Goal: Check status: Check status

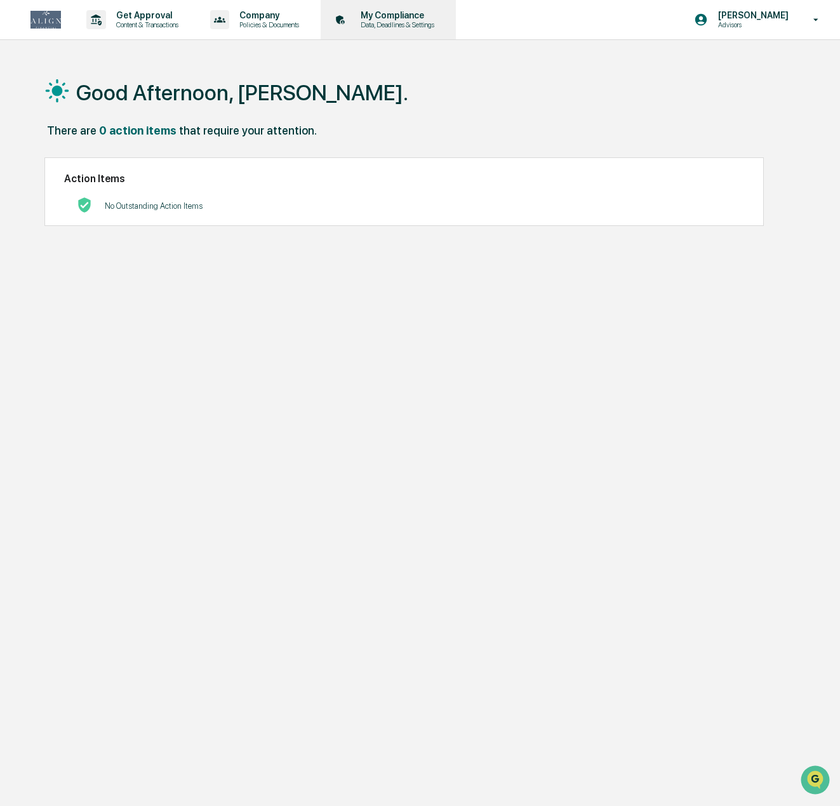
click at [418, 25] on p "Data, Deadlines & Settings" at bounding box center [395, 24] width 90 height 9
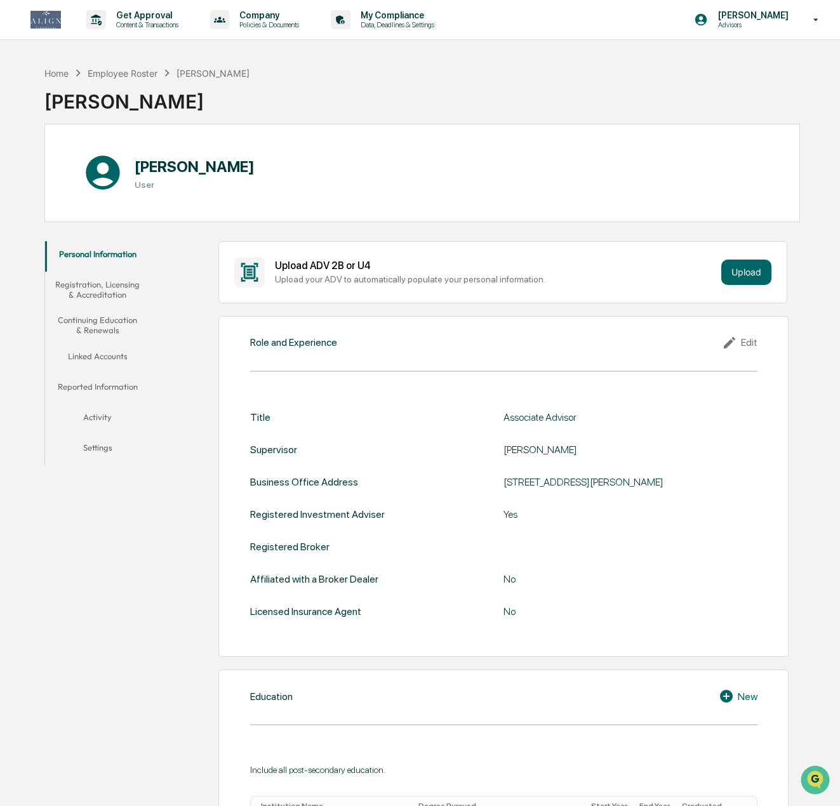
click at [112, 323] on button "Continuing Education & Renewals" at bounding box center [97, 325] width 105 height 36
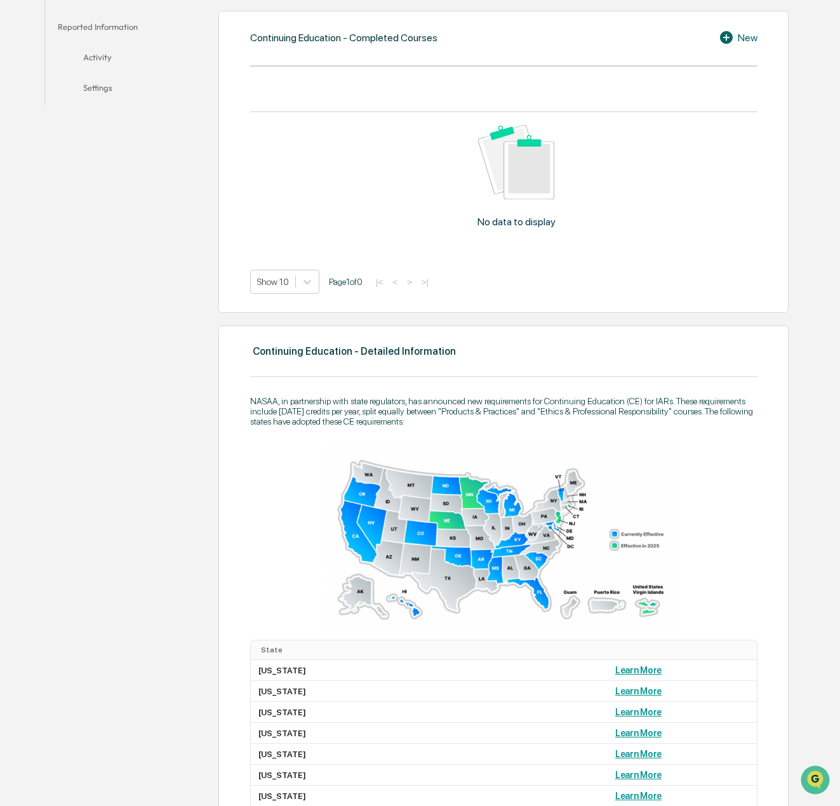
scroll to position [381, 0]
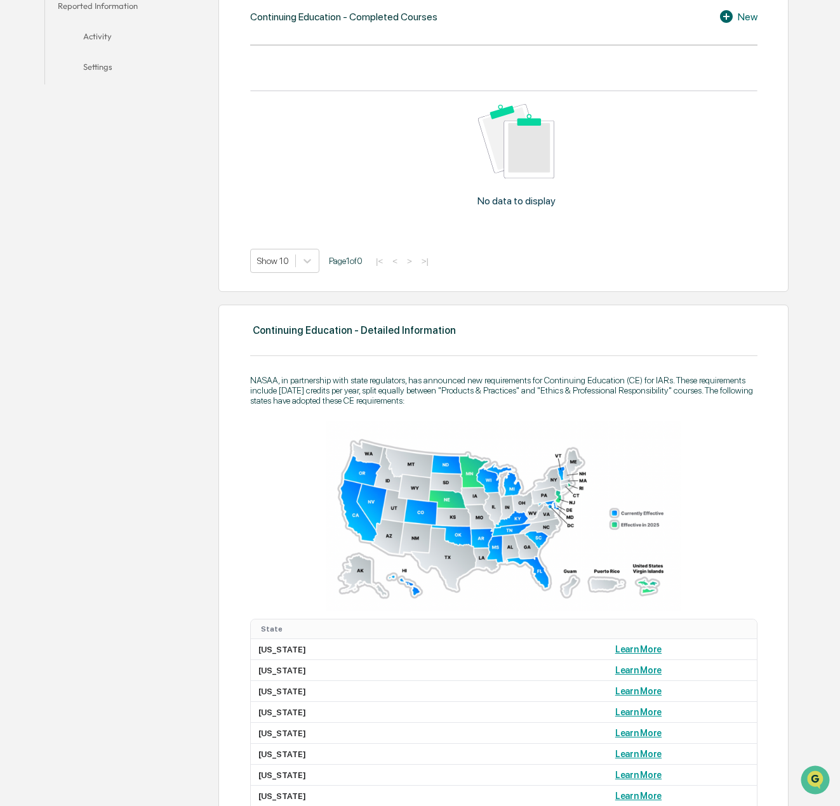
click at [545, 511] on img at bounding box center [503, 516] width 355 height 190
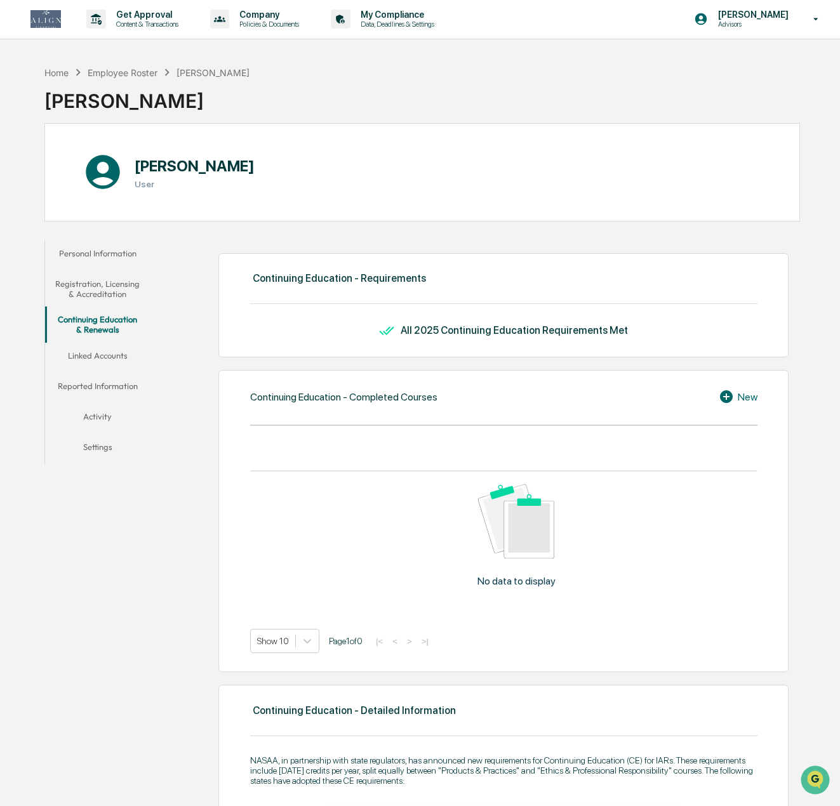
scroll to position [0, 0]
click at [102, 296] on button "Registration, Licensing & Accreditation" at bounding box center [97, 290] width 105 height 36
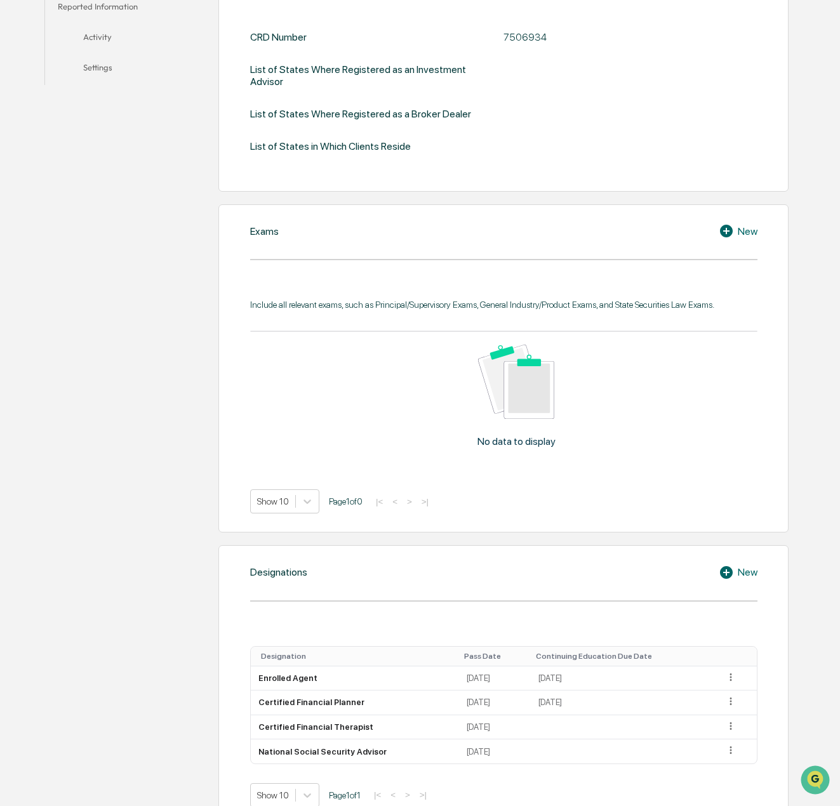
scroll to position [698, 0]
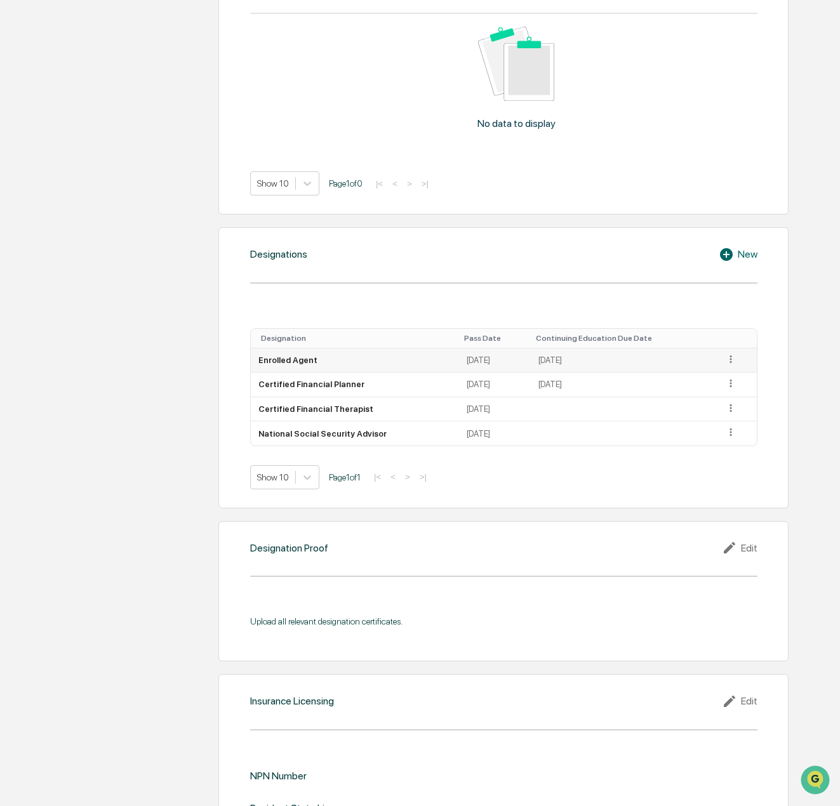
click at [730, 359] on icon at bounding box center [731, 359] width 2 height 8
click at [578, 574] on div "Designation Proof Edit Upload all relevant designation certificates." at bounding box center [503, 591] width 570 height 140
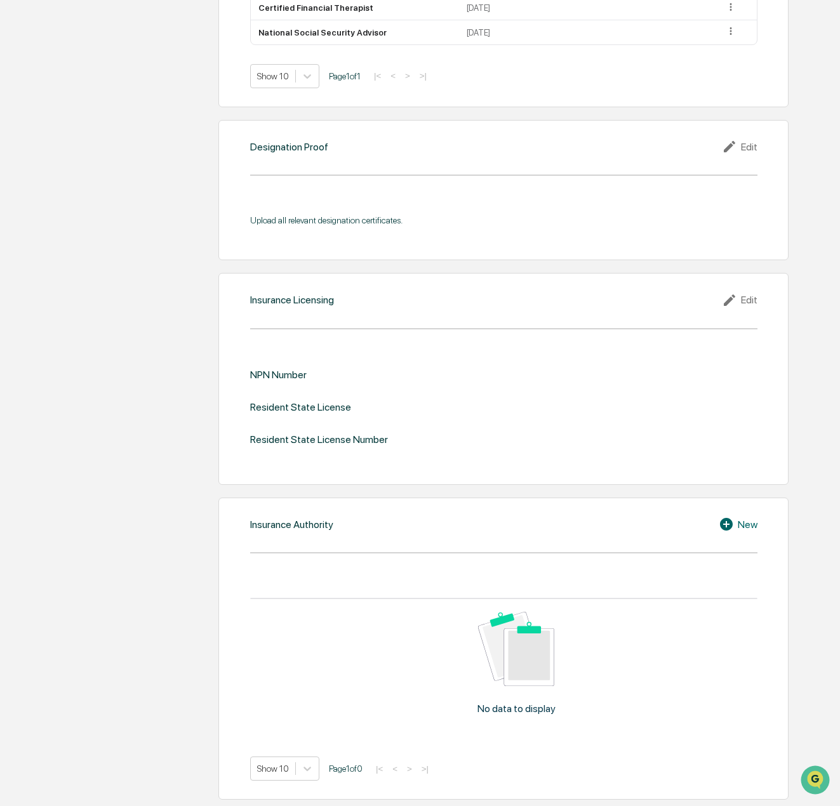
scroll to position [528, 0]
